Goal: Find specific page/section: Find specific page/section

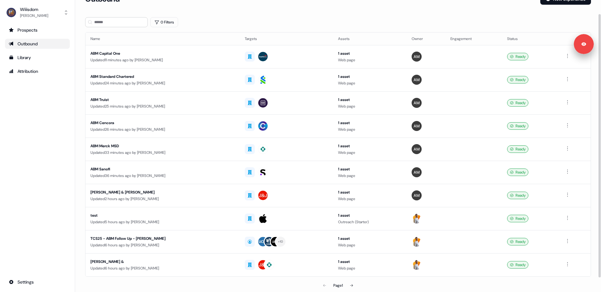
scroll to position [19, 0]
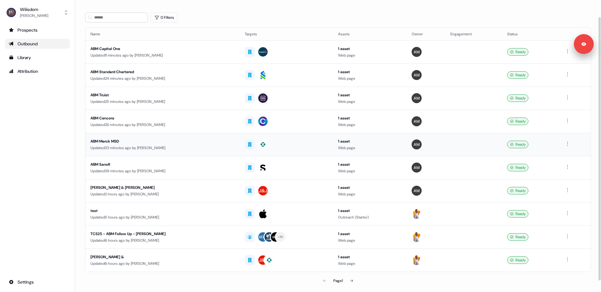
click at [157, 151] on td "ABM Merck MSD Updated 33 minutes ago by [PERSON_NAME]" at bounding box center [162, 144] width 154 height 23
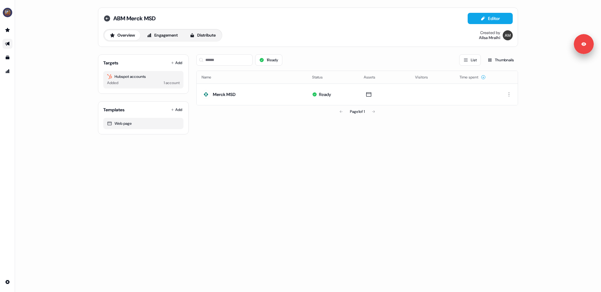
click at [106, 17] on icon at bounding box center [107, 18] width 6 height 6
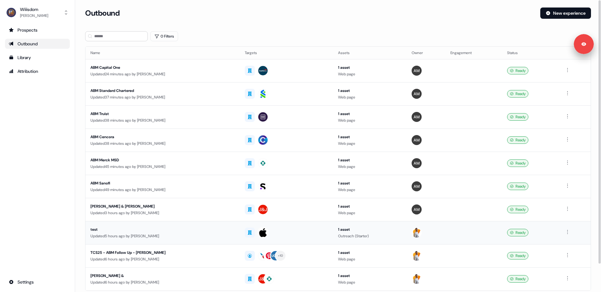
scroll to position [31, 0]
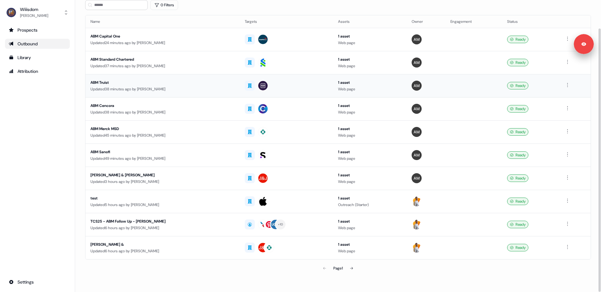
click at [116, 85] on div "ABM Truist" at bounding box center [162, 82] width 144 height 6
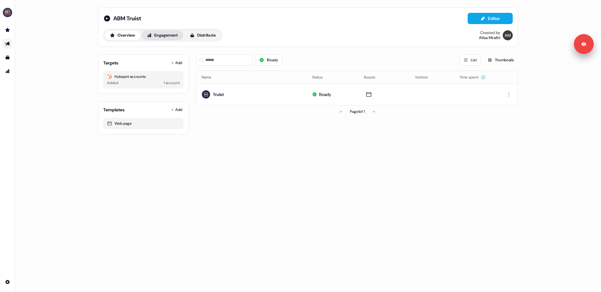
click at [171, 38] on button "Engagement" at bounding box center [162, 35] width 42 height 10
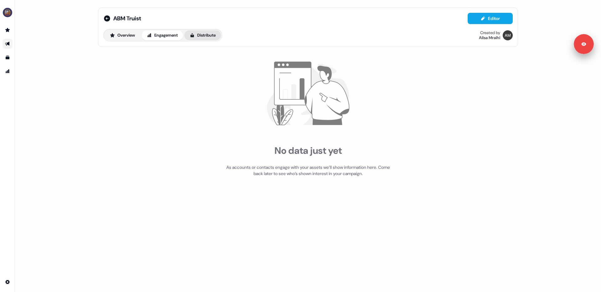
click at [202, 35] on button "Distribute" at bounding box center [202, 35] width 37 height 10
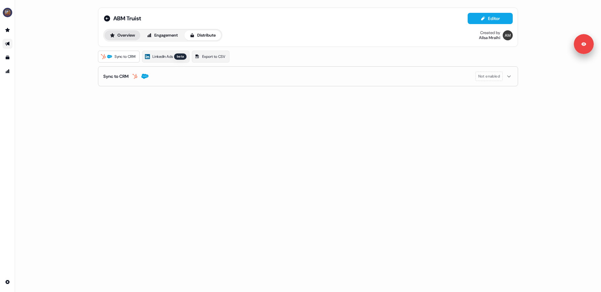
click at [133, 37] on button "Overview" at bounding box center [123, 35] width 36 height 10
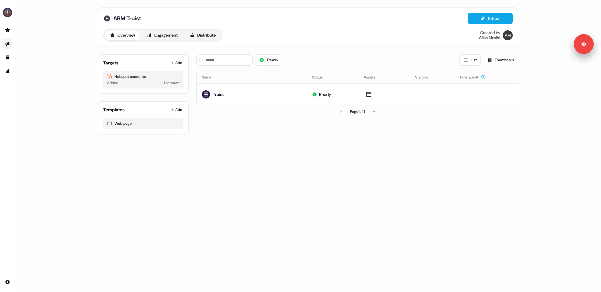
click at [110, 19] on icon at bounding box center [107, 18] width 6 height 6
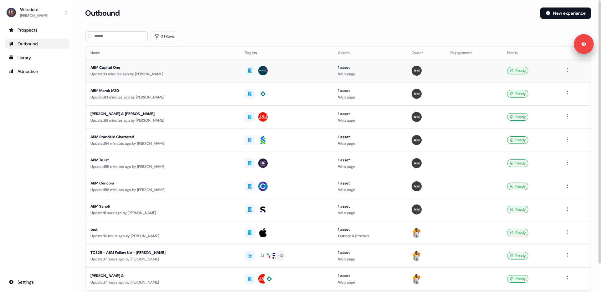
click at [99, 71] on div "Updated 3 minutes ago by [PERSON_NAME]" at bounding box center [162, 74] width 144 height 6
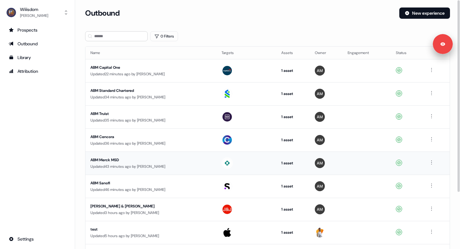
click at [127, 163] on div "ABM Merck MSD Updated 43 minutes ago by [PERSON_NAME]" at bounding box center [150, 163] width 121 height 13
